Goal: Information Seeking & Learning: Learn about a topic

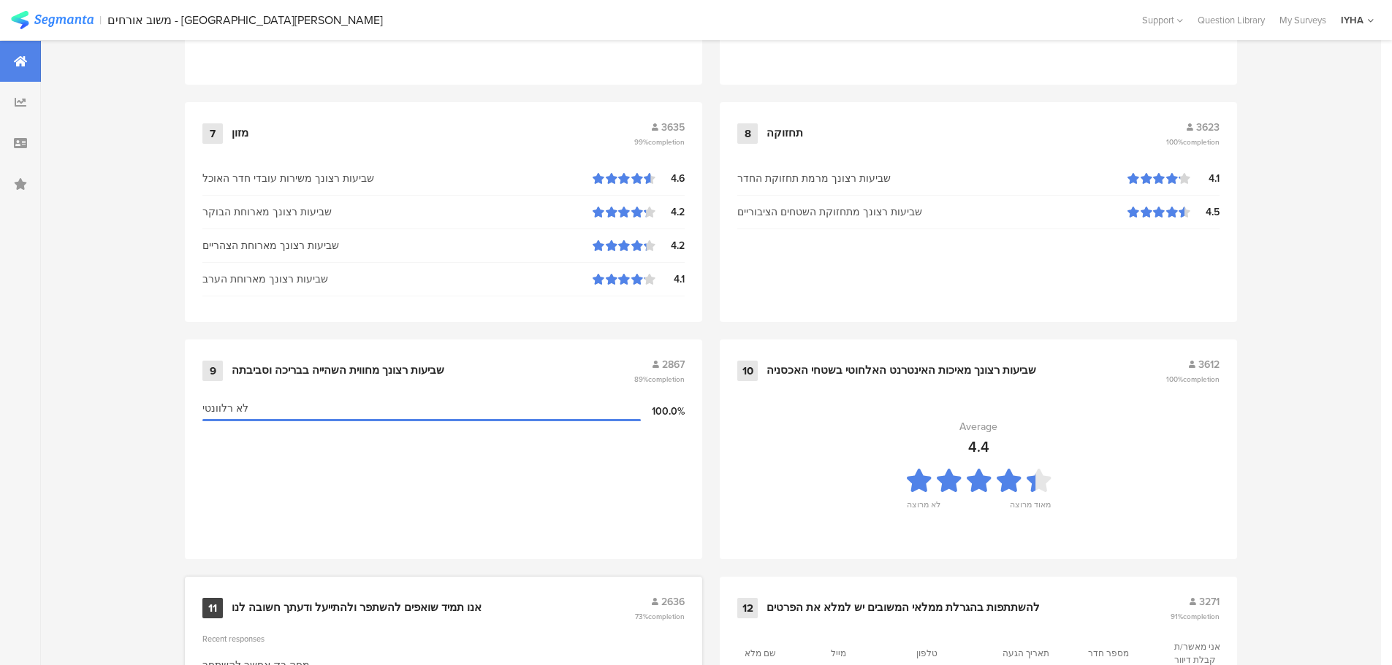
scroll to position [1477, 0]
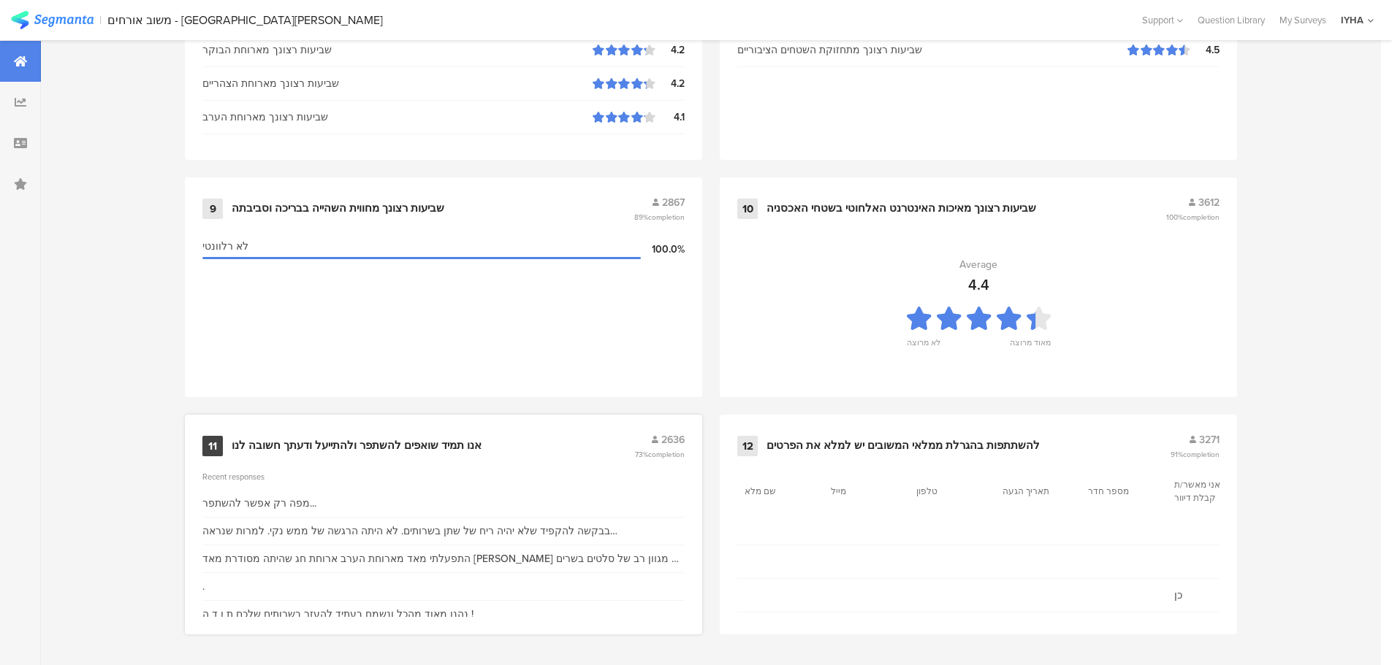
click at [433, 442] on div "אנו תמיד שואפים להשתפר ולהתייעל ודעתך חשובה לנו" at bounding box center [357, 446] width 250 height 15
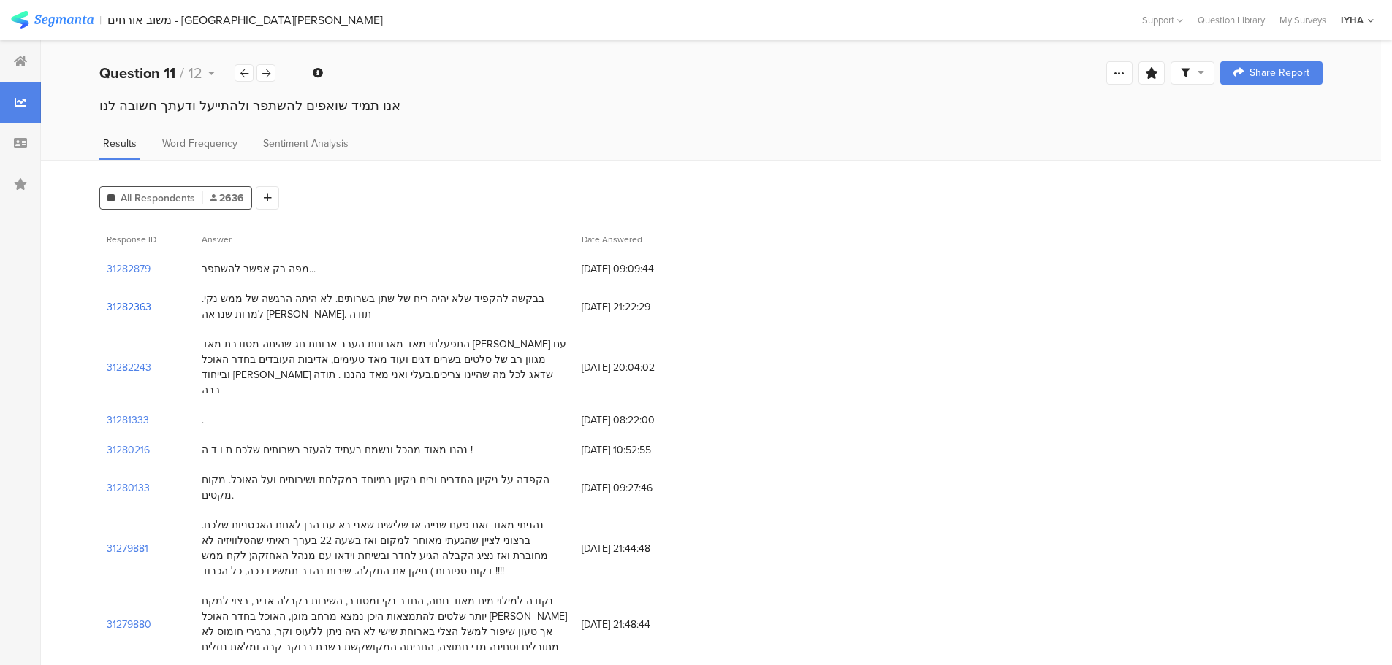
click at [141, 302] on section "31282363" at bounding box center [129, 306] width 45 height 15
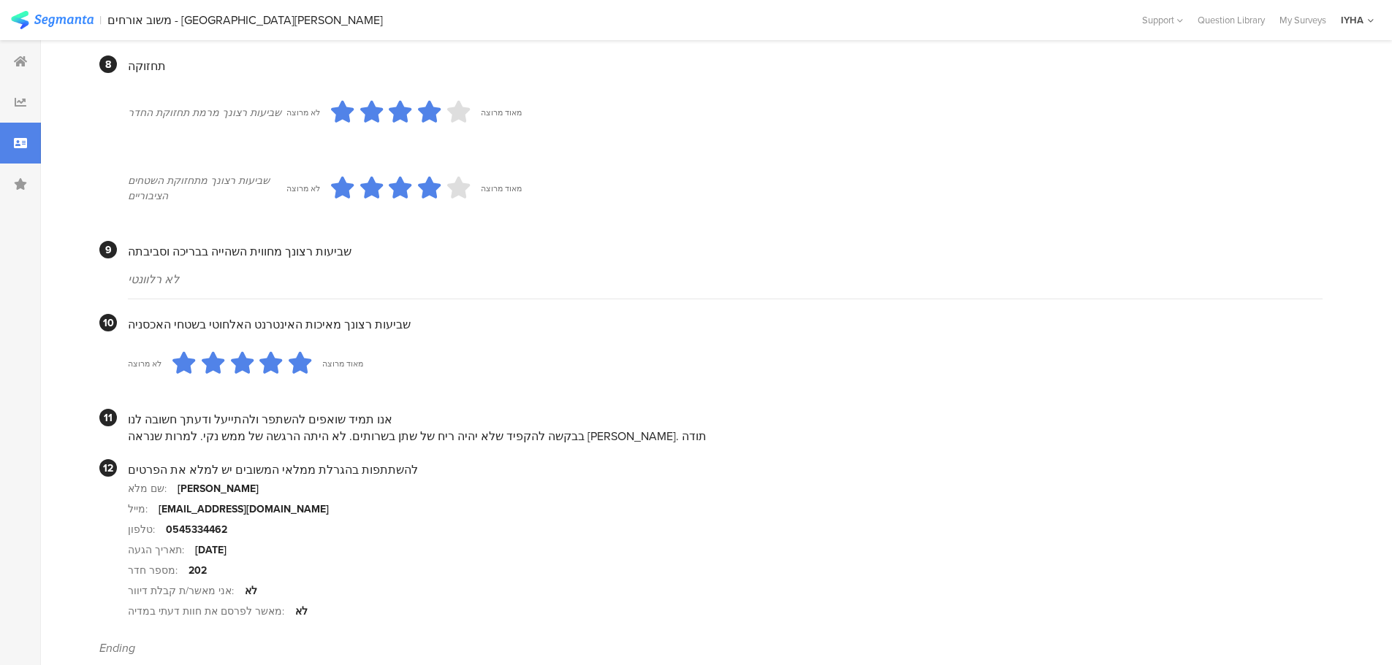
scroll to position [1217, 0]
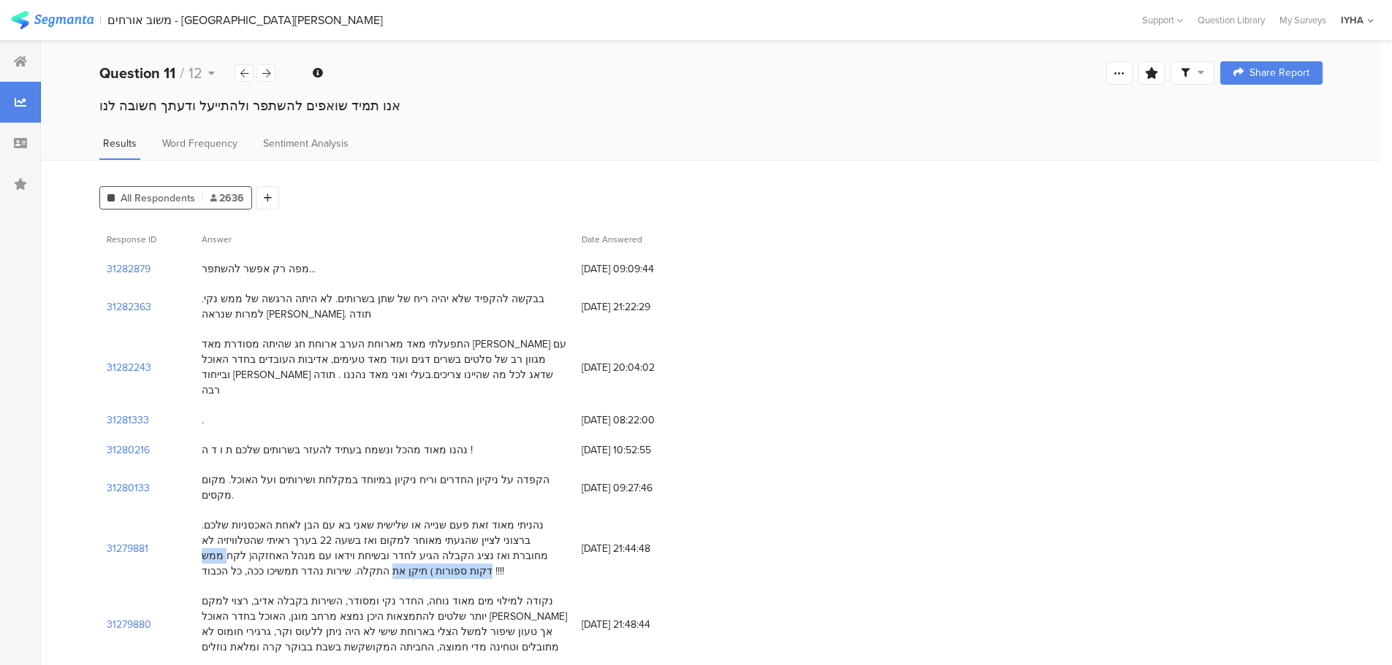
drag, startPoint x: 374, startPoint y: 528, endPoint x: 259, endPoint y: 524, distance: 114.7
click at [259, 524] on div "נהניתי מאוד זאת פעם שנייה או שלישית שאני בא עם הבן לאחת האכסניות שלכם. ברצוני ל…" at bounding box center [384, 548] width 365 height 61
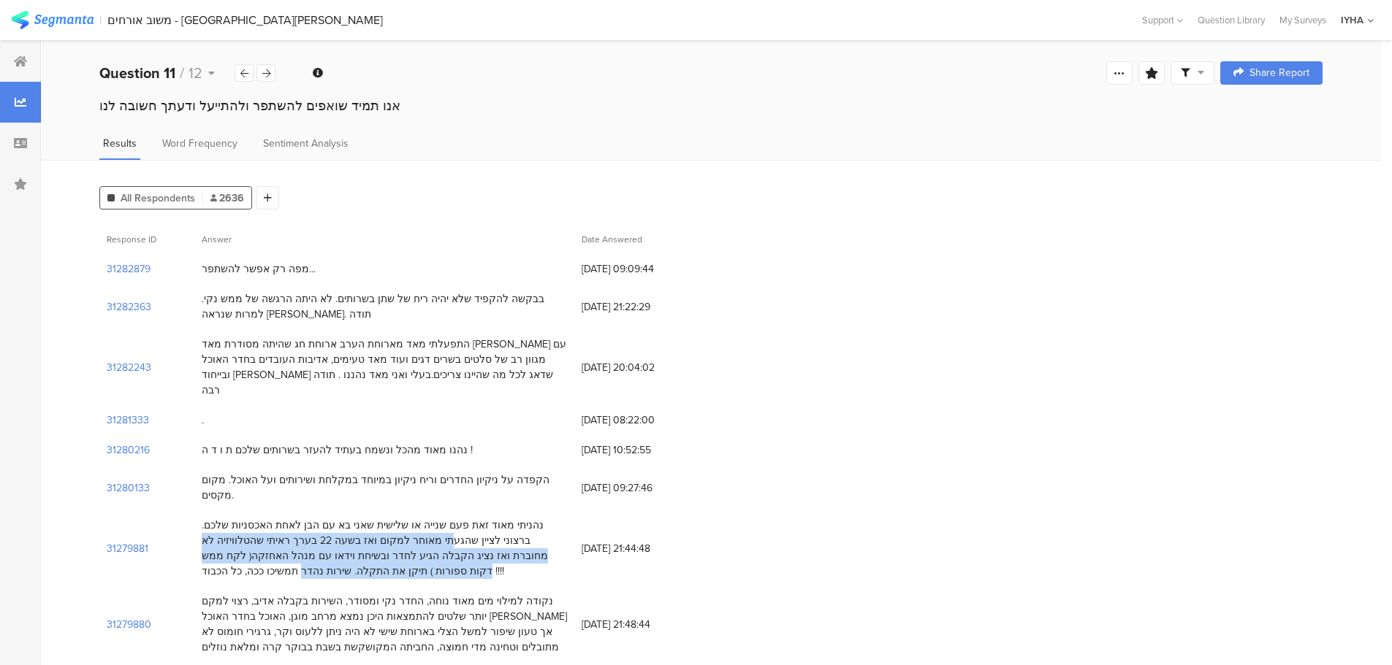
drag, startPoint x: 561, startPoint y: 495, endPoint x: 315, endPoint y: 540, distance: 250.3
click at [315, 540] on div "נהניתי מאוד זאת פעם שנייה או שלישית שאני בא עם הבן לאחת האכסניות שלכם. ברצוני ל…" at bounding box center [384, 548] width 365 height 61
drag, startPoint x: 561, startPoint y: 492, endPoint x: 354, endPoint y: 544, distance: 213.8
click at [354, 544] on div "נהניתי מאוד זאת פעם שנייה או שלישית שאני בא עם הבן לאחת האכסניות שלכם. ברצוני ל…" at bounding box center [384, 548] width 365 height 61
